Goal: Check status: Check status

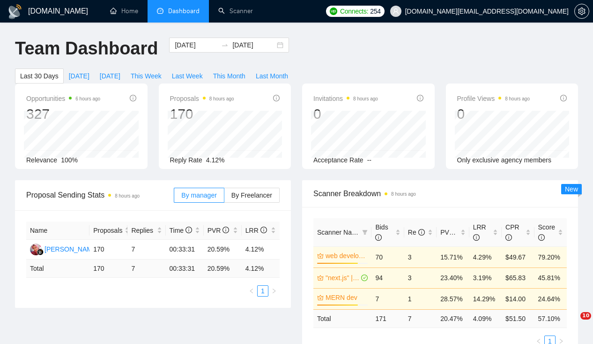
scroll to position [242, 0]
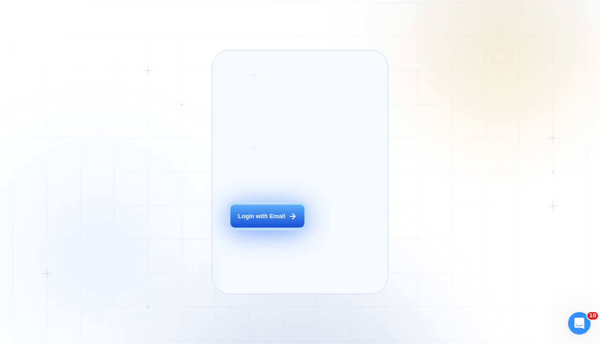
click at [264, 220] on div "Login with Email" at bounding box center [261, 216] width 47 height 8
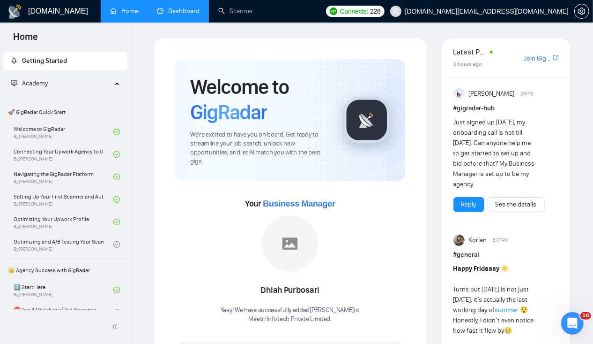
click at [176, 9] on link "Dashboard" at bounding box center [178, 11] width 43 height 8
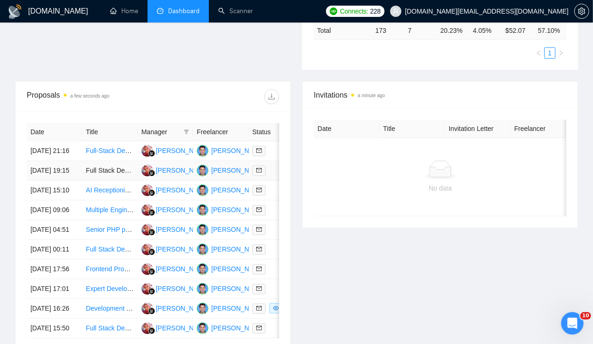
scroll to position [289, 0]
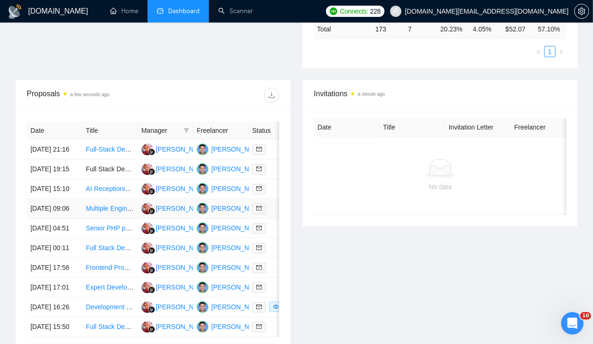
click at [41, 218] on td "[DATE] 09:06" at bounding box center [54, 209] width 55 height 20
click at [39, 198] on td "[DATE] 15:10" at bounding box center [54, 189] width 55 height 20
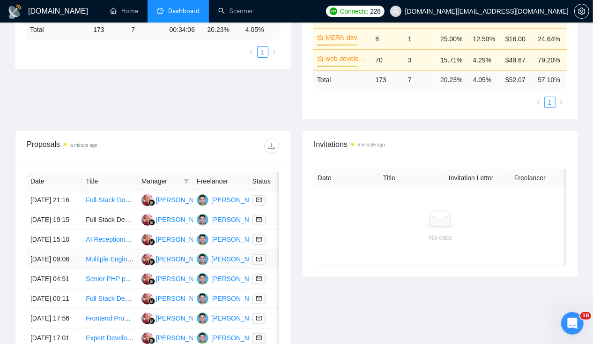
scroll to position [265, 0]
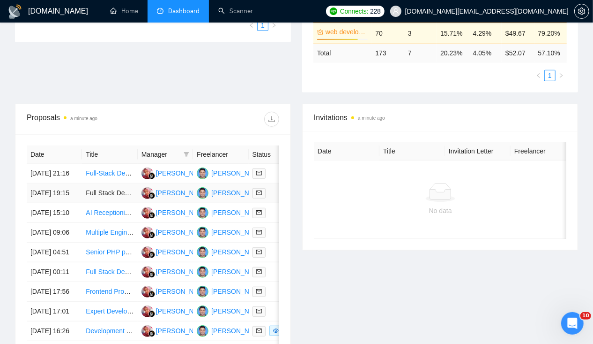
click at [52, 187] on td "[DATE] 19:15" at bounding box center [54, 193] width 55 height 20
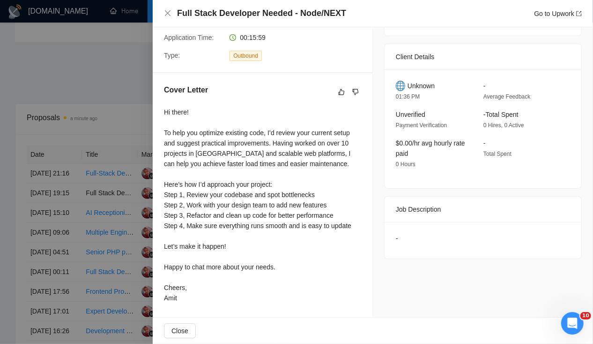
scroll to position [189, 0]
drag, startPoint x: 393, startPoint y: 234, endPoint x: 422, endPoint y: 231, distance: 29.3
click at [422, 233] on div "-" at bounding box center [483, 238] width 174 height 10
drag, startPoint x: 422, startPoint y: 231, endPoint x: 404, endPoint y: 247, distance: 24.2
click at [404, 247] on div "-" at bounding box center [483, 240] width 197 height 37
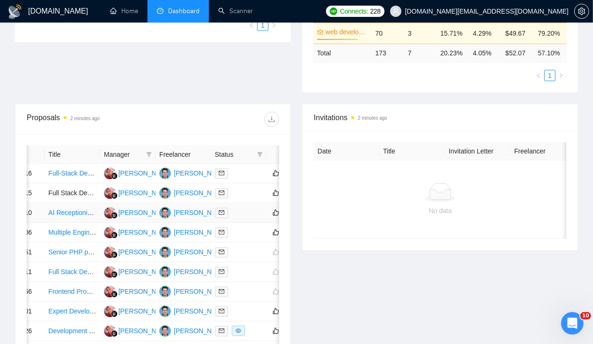
scroll to position [0, 0]
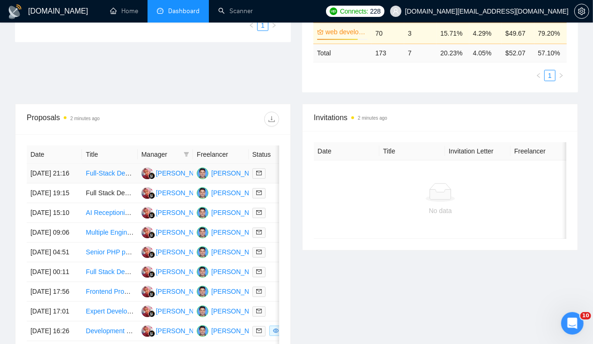
click at [52, 164] on td "[DATE] 21:16" at bounding box center [54, 174] width 55 height 20
